Goal: Transaction & Acquisition: Purchase product/service

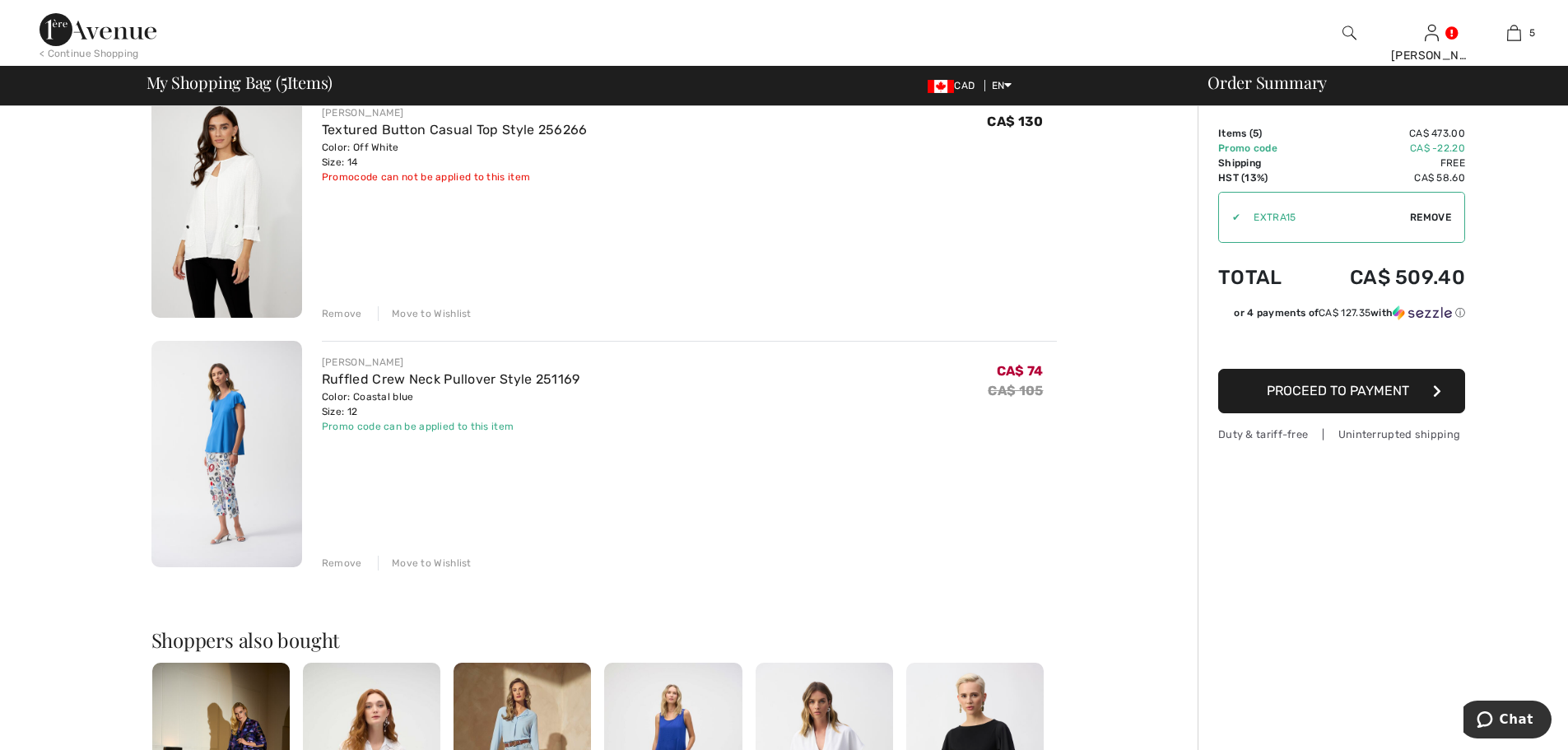
scroll to position [905, 0]
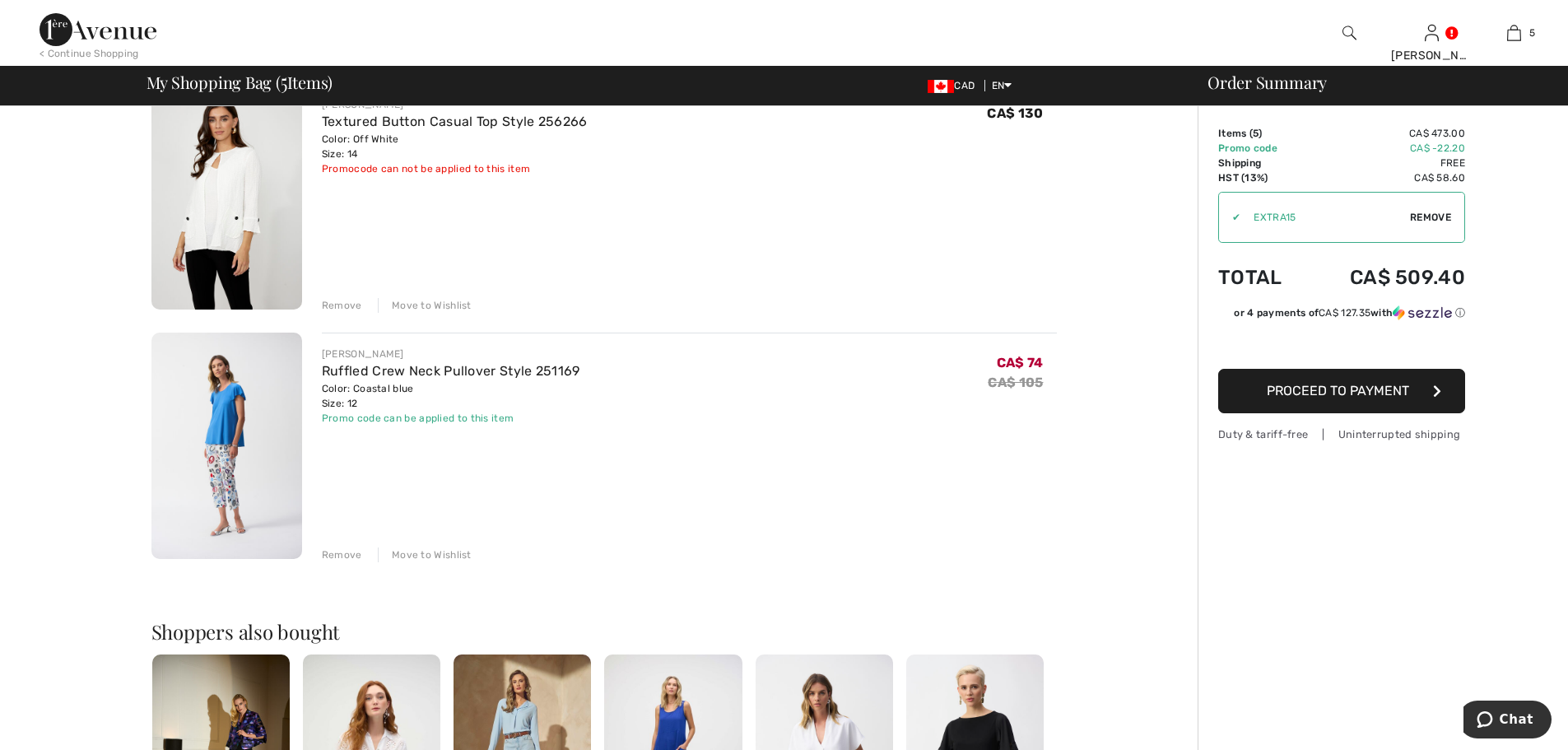
click at [342, 557] on div "Remove" at bounding box center [342, 555] width 40 height 15
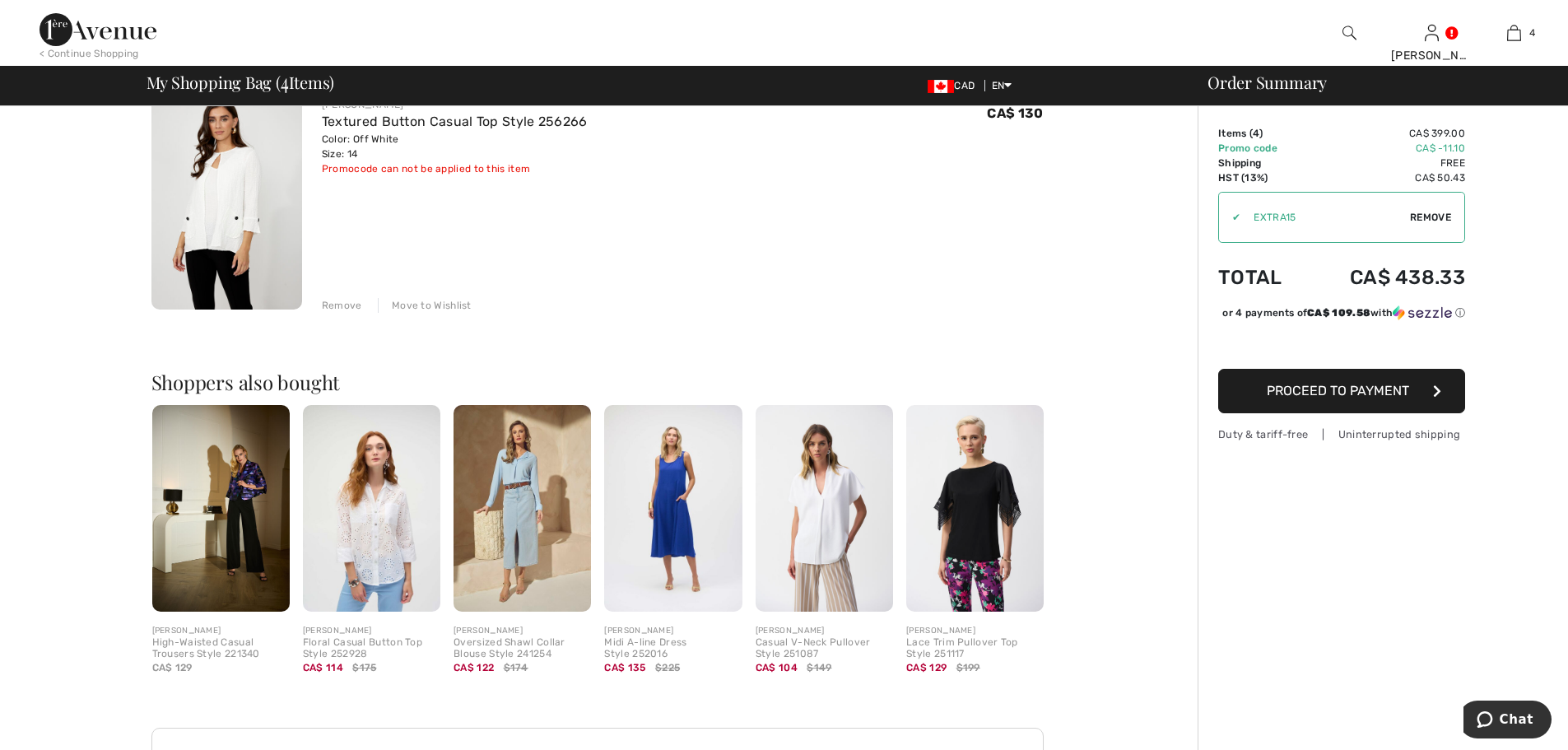
drag, startPoint x: 51, startPoint y: 28, endPoint x: 62, endPoint y: 28, distance: 11.0
click at [51, 27] on img at bounding box center [98, 30] width 117 height 33
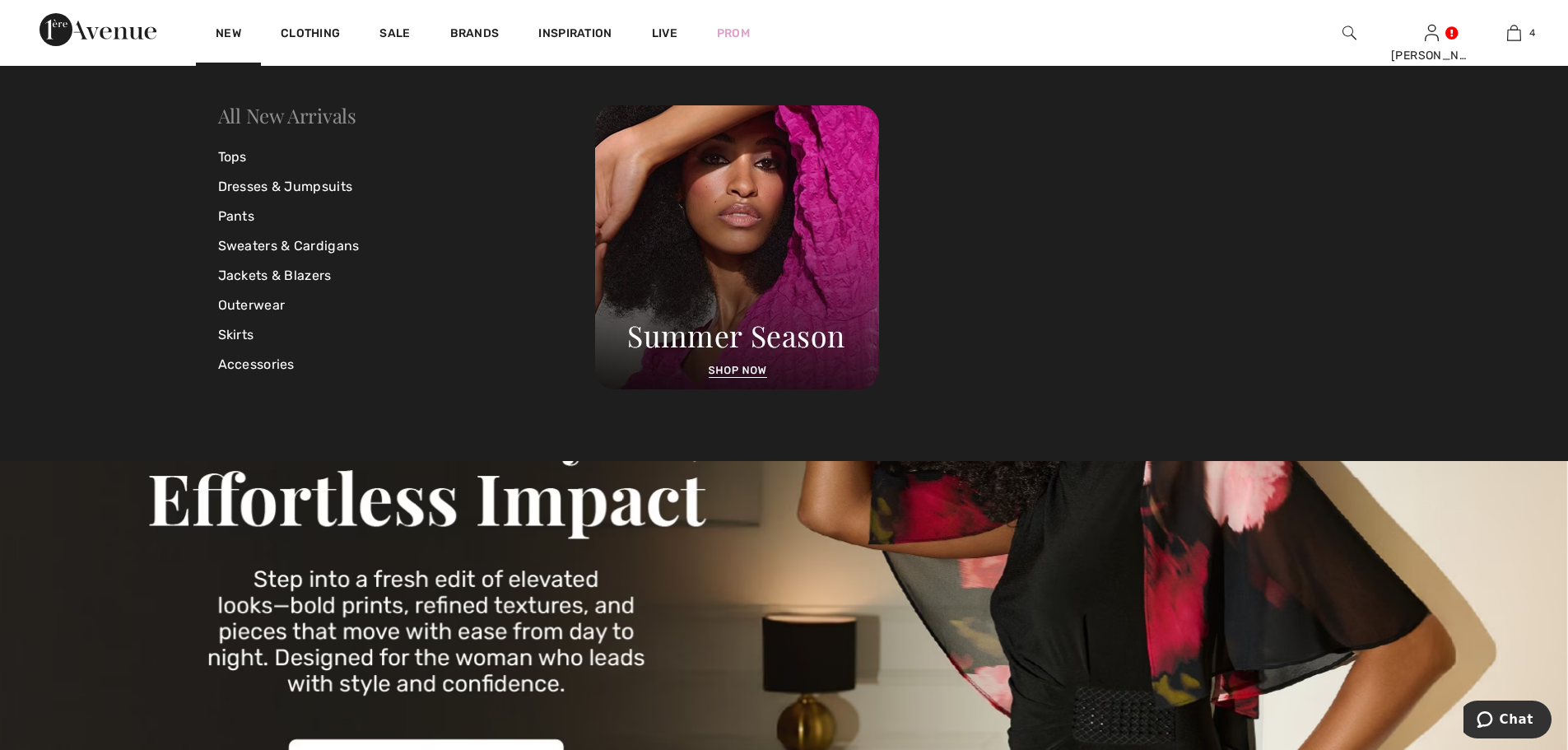
click at [295, 116] on link "All New Arrivals" at bounding box center [288, 115] width 138 height 26
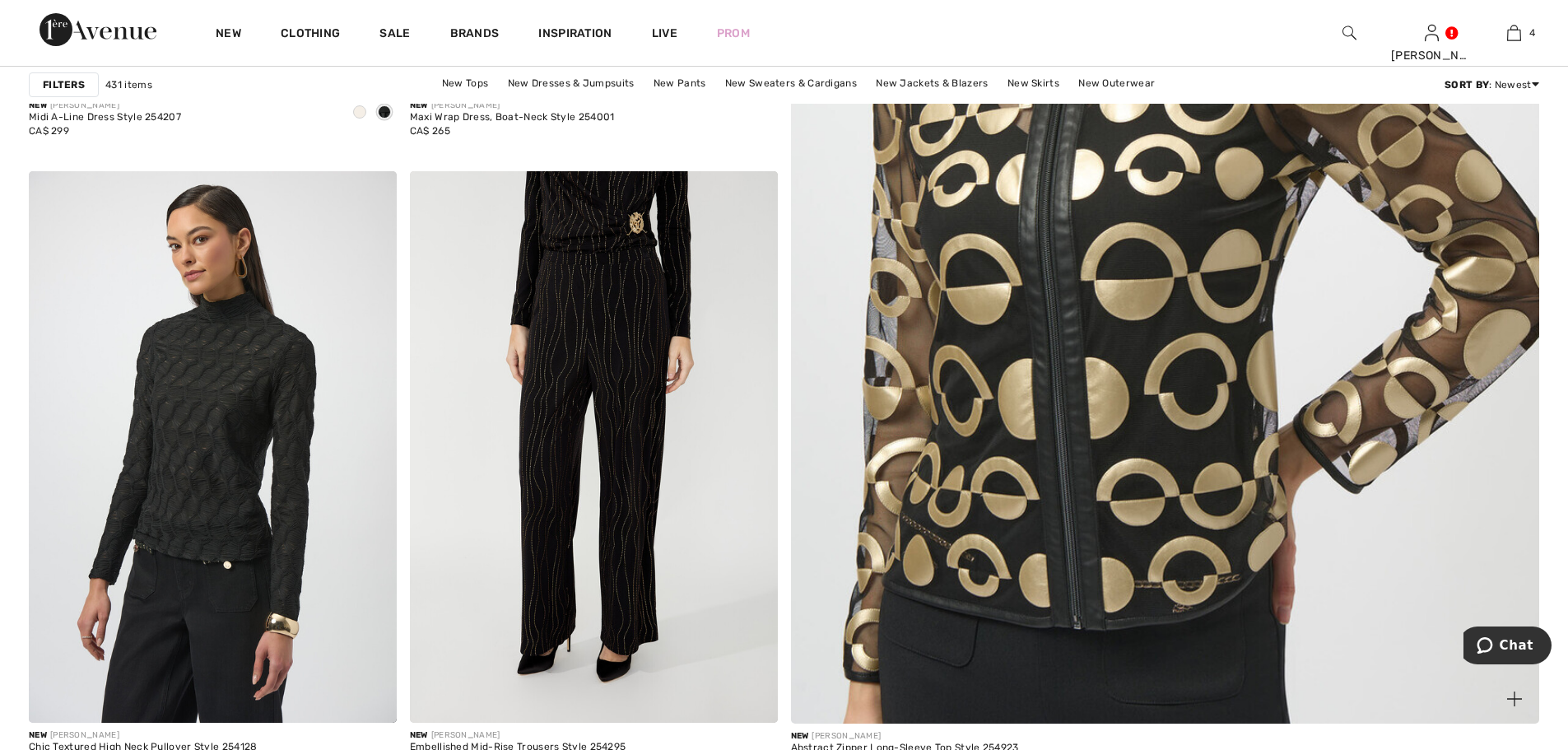
scroll to position [659, 0]
